Goal: Task Accomplishment & Management: Manage account settings

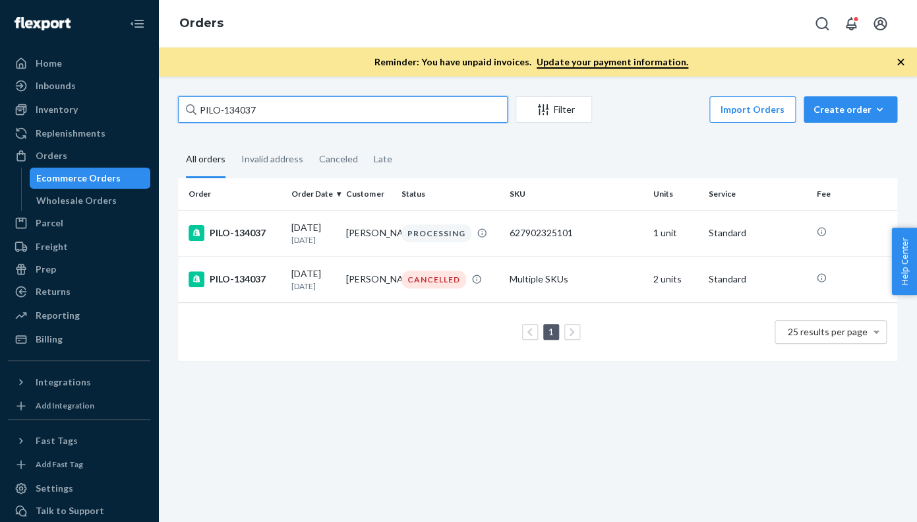
drag, startPoint x: 286, startPoint y: 111, endPoint x: 189, endPoint y: 110, distance: 97.0
click at [189, 110] on input "PILO-134037" at bounding box center [343, 109] width 330 height 26
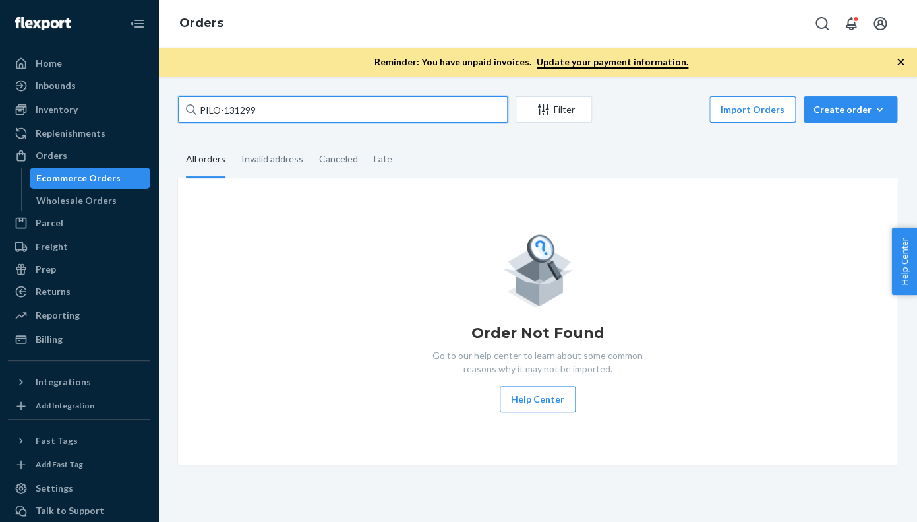
type input "PILO-131299"
drag, startPoint x: 275, startPoint y: 108, endPoint x: 191, endPoint y: 108, distance: 83.8
click at [191, 108] on input "PILO-131299" at bounding box center [343, 109] width 330 height 26
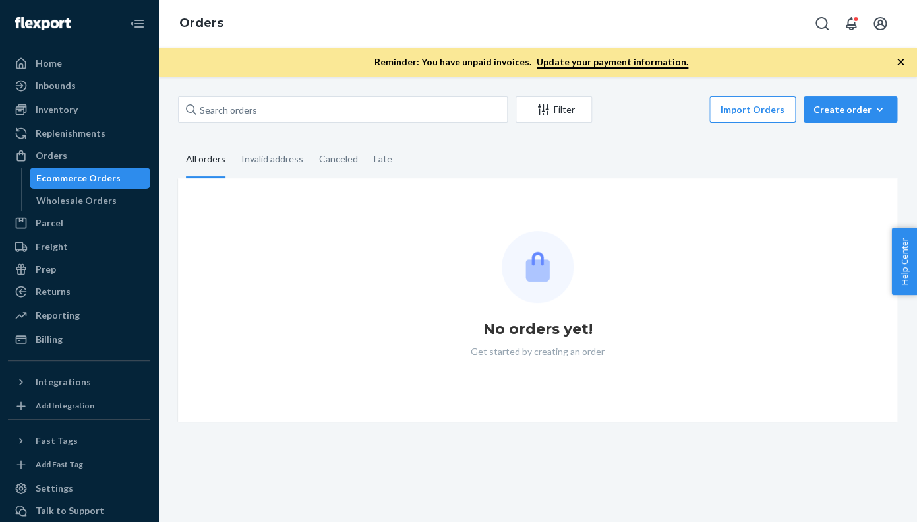
click at [901, 63] on icon "button" at bounding box center [901, 62] width 7 height 7
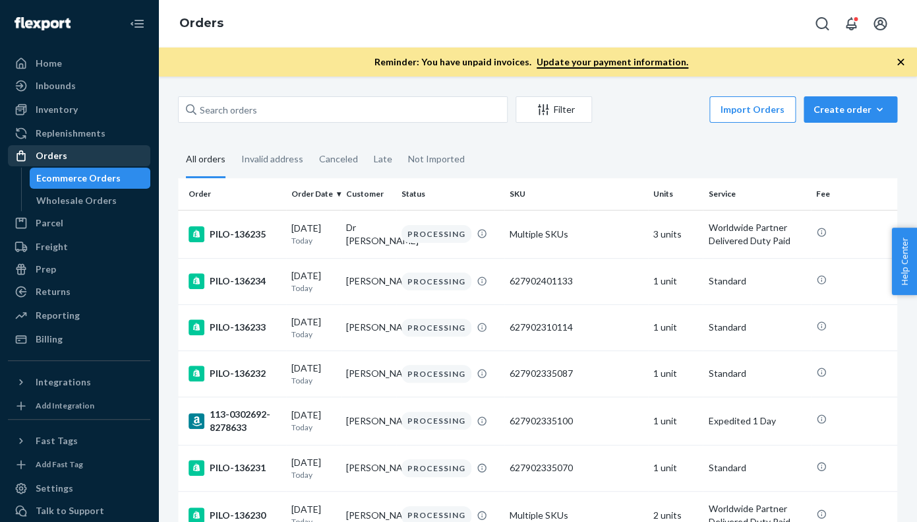
click at [46, 158] on div "Orders" at bounding box center [52, 155] width 32 height 13
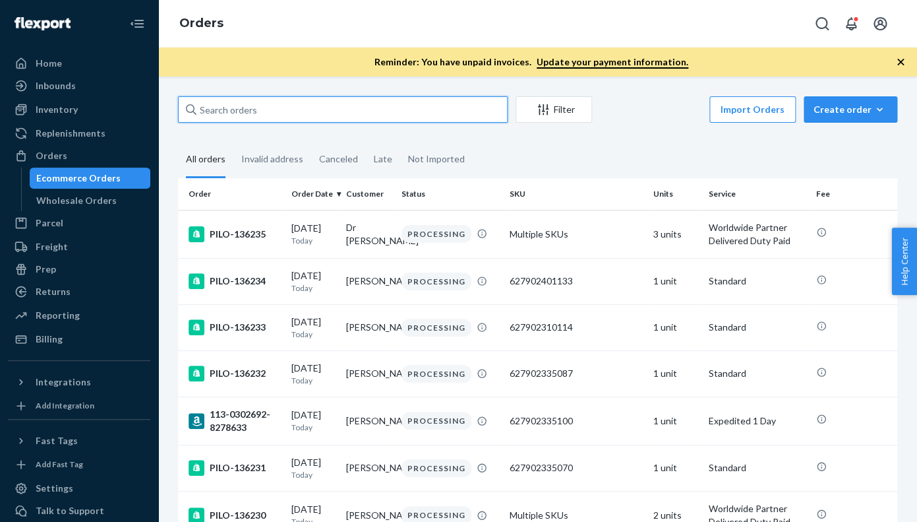
click at [214, 114] on input "text" at bounding box center [343, 109] width 330 height 26
paste input "PILO-131299"
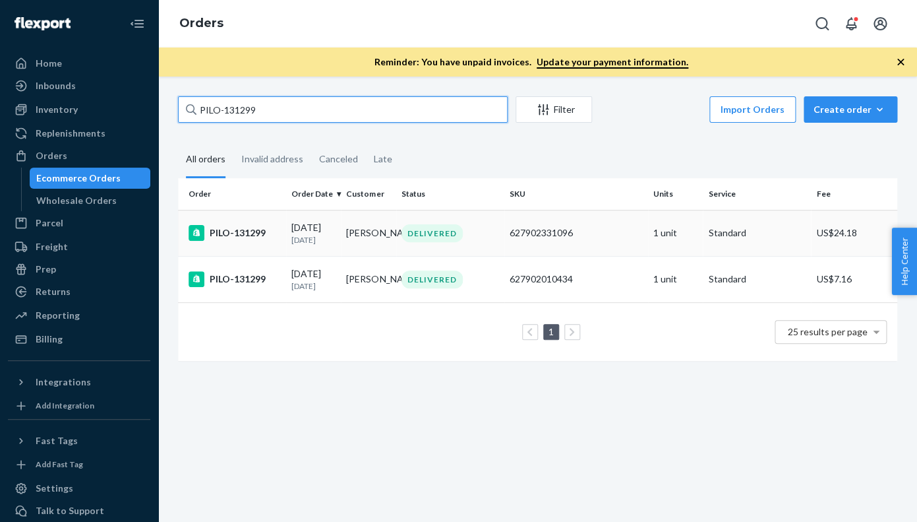
type input "PILO-131299"
click at [231, 239] on div "PILO-131299" at bounding box center [235, 233] width 92 height 16
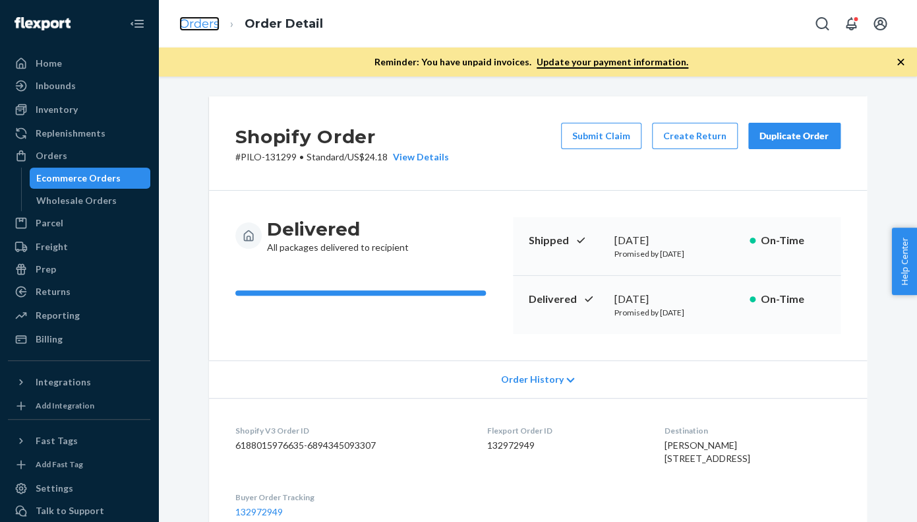
click at [202, 28] on link "Orders" at bounding box center [199, 23] width 40 height 15
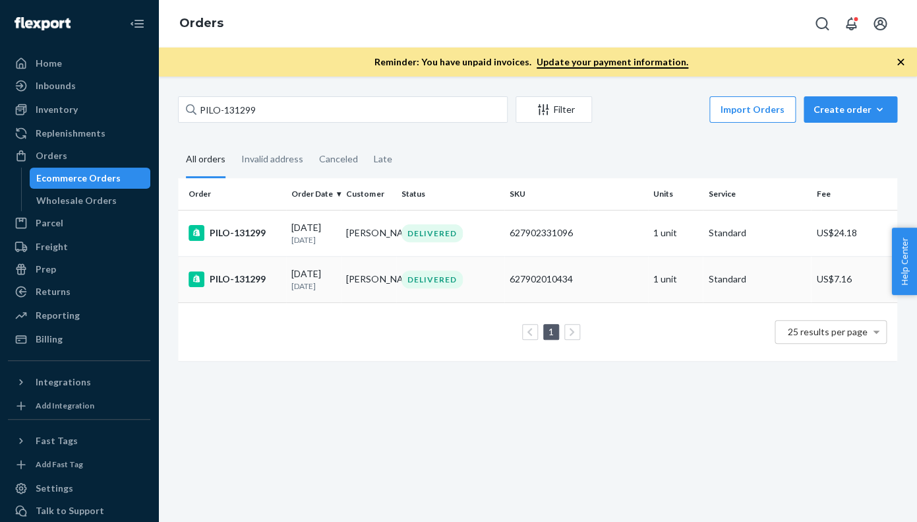
click at [235, 287] on div "PILO-131299" at bounding box center [235, 279] width 92 height 16
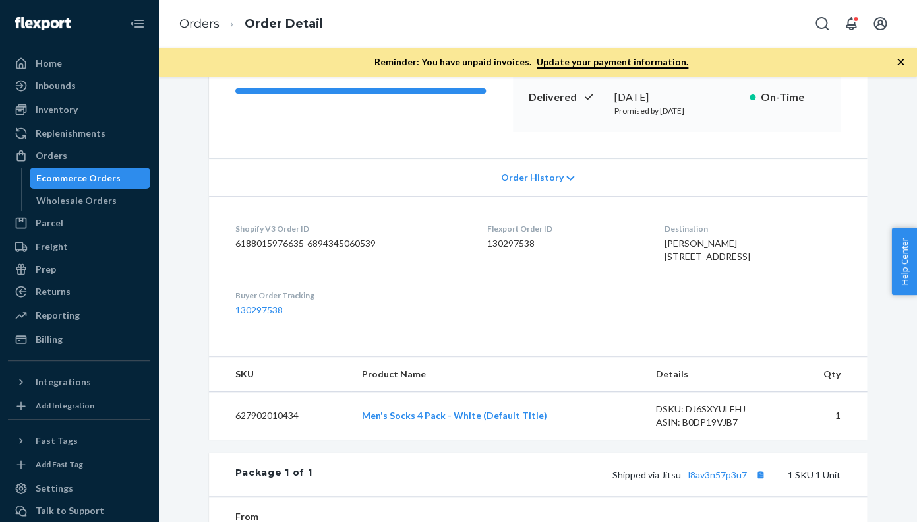
scroll to position [209, 0]
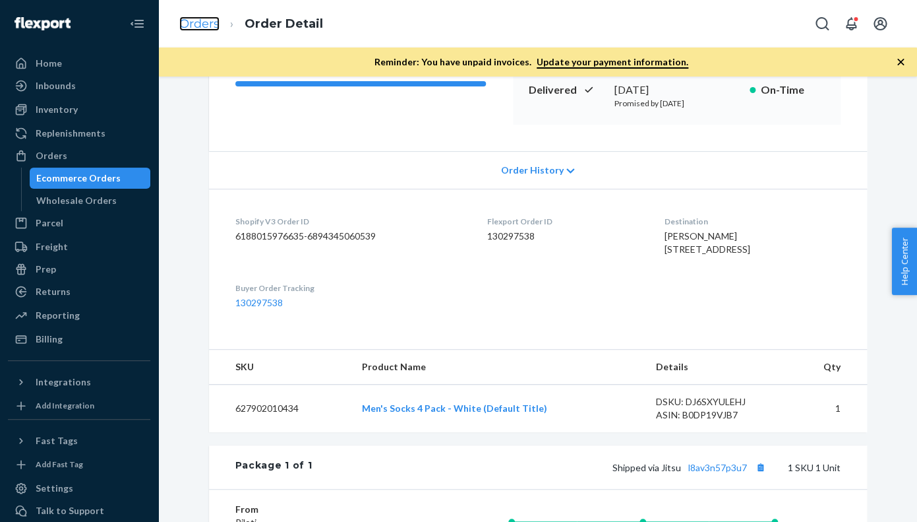
click at [200, 26] on link "Orders" at bounding box center [199, 23] width 40 height 15
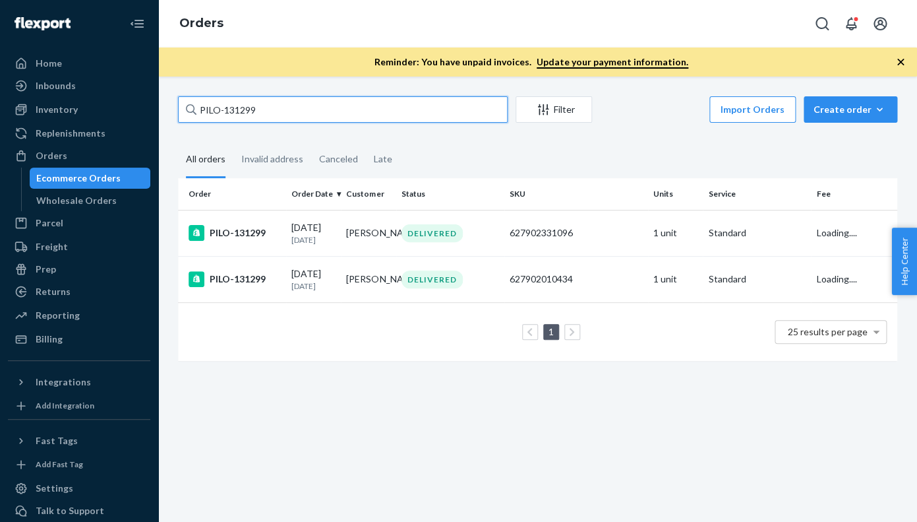
drag, startPoint x: 268, startPoint y: 108, endPoint x: 173, endPoint y: 106, distance: 95.0
click at [178, 106] on input "PILO-131299" at bounding box center [343, 109] width 330 height 26
paste input "620"
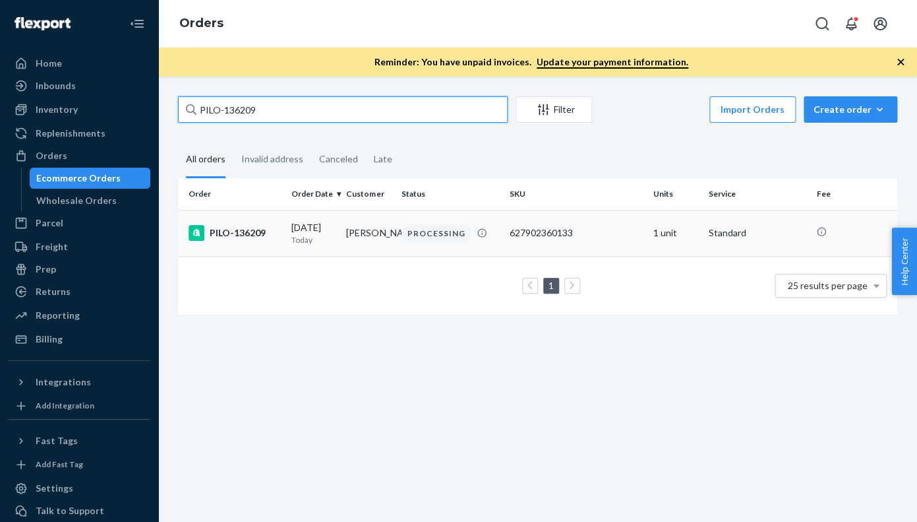
type input "PILO-136209"
click at [250, 241] on div "PILO-136209" at bounding box center [235, 233] width 92 height 16
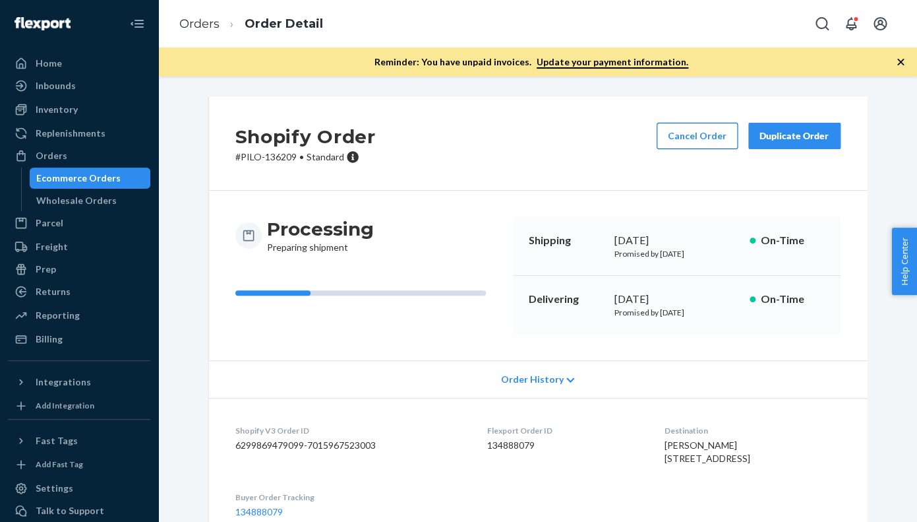
click at [683, 142] on button "Cancel Order" at bounding box center [697, 136] width 81 height 26
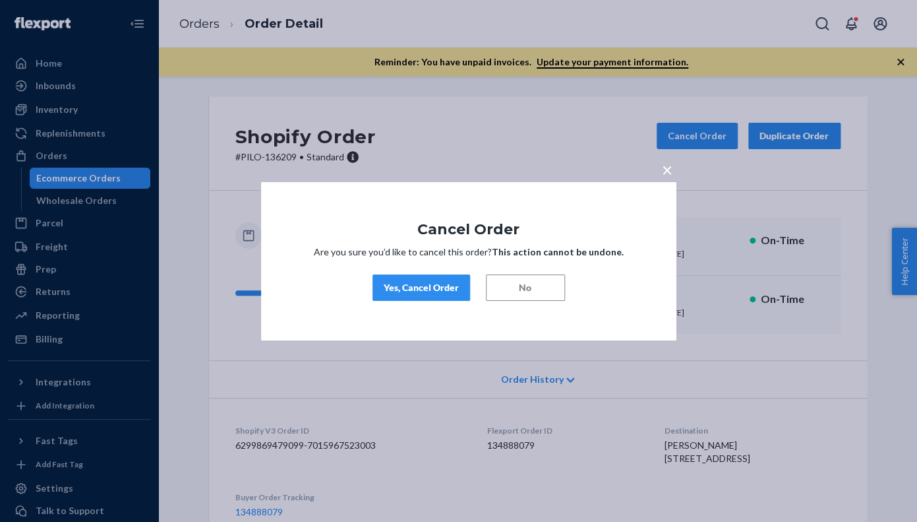
click at [424, 285] on div "Yes, Cancel Order" at bounding box center [421, 287] width 75 height 13
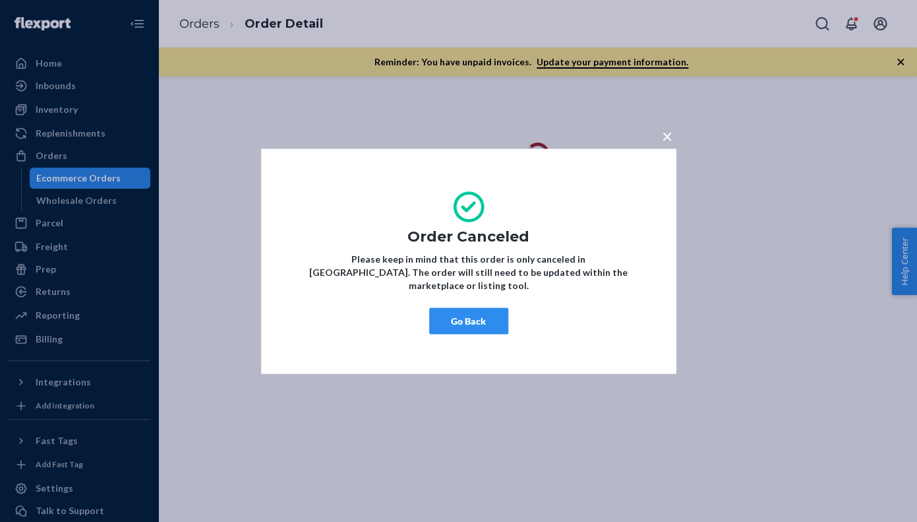
click at [471, 309] on button "Go Back" at bounding box center [468, 320] width 79 height 26
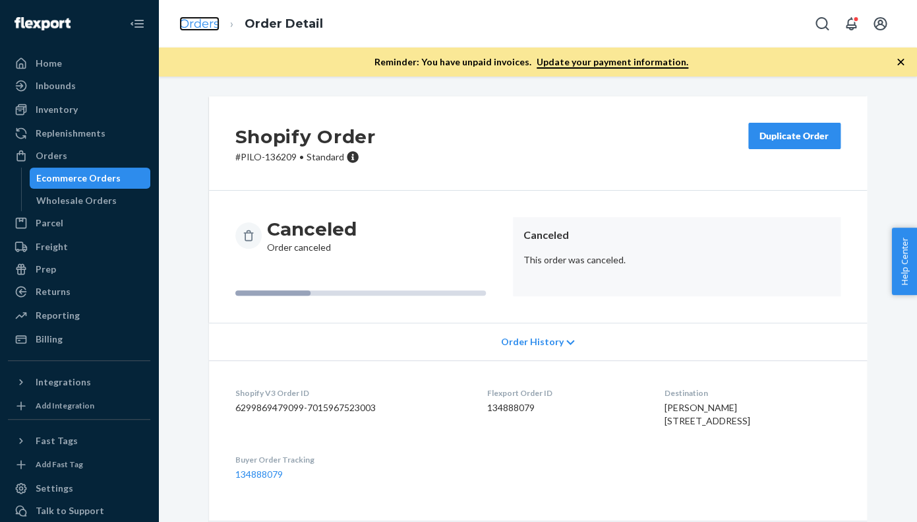
click at [200, 25] on link "Orders" at bounding box center [199, 23] width 40 height 15
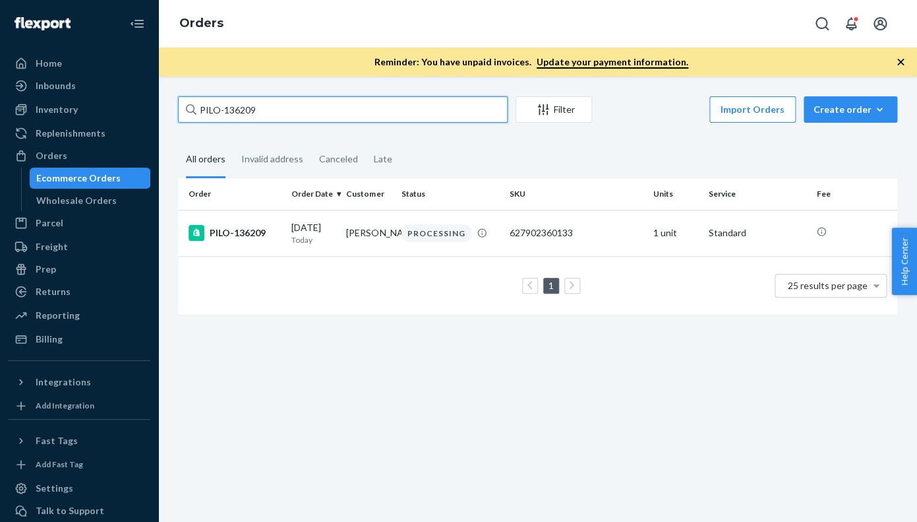
drag, startPoint x: 264, startPoint y: 115, endPoint x: 185, endPoint y: 109, distance: 79.3
click at [185, 109] on input "PILO-136209" at bounding box center [343, 109] width 330 height 26
paste input "5"
type input "PILO-136205"
click at [253, 233] on div "PILO-136205" at bounding box center [235, 233] width 92 height 16
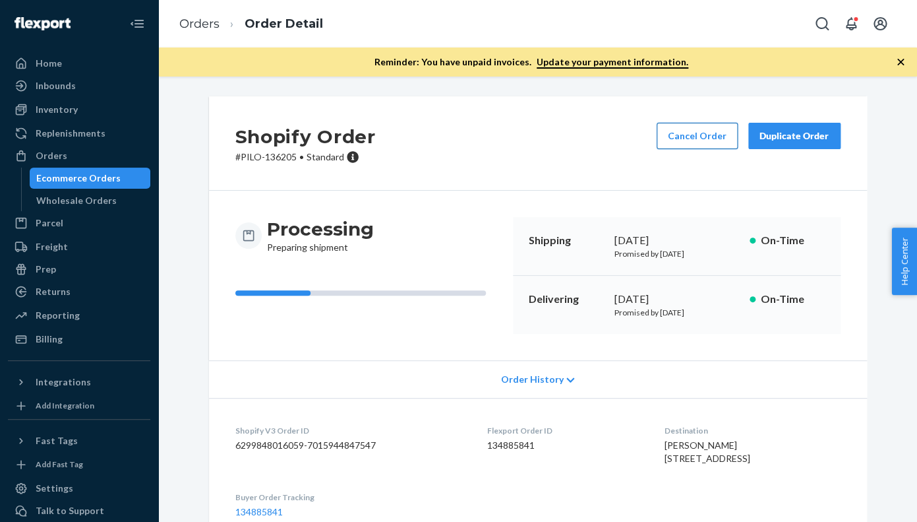
click at [710, 144] on button "Cancel Order" at bounding box center [697, 136] width 81 height 26
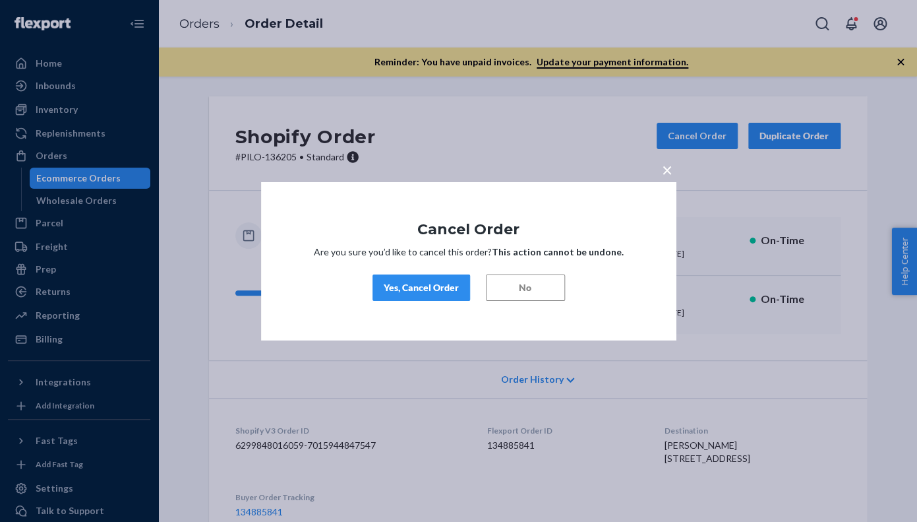
click at [426, 291] on div "Yes, Cancel Order" at bounding box center [421, 287] width 75 height 13
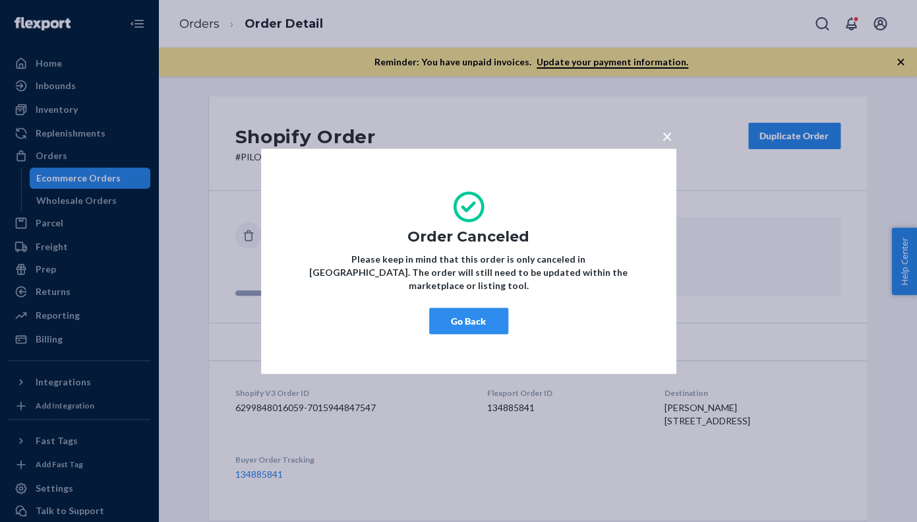
click at [473, 299] on div "× Order Canceled Please keep in mind that this order is only canceled in [GEOGR…" at bounding box center [468, 260] width 415 height 225
click at [473, 311] on button "Go Back" at bounding box center [468, 320] width 79 height 26
